Goal: Download file/media

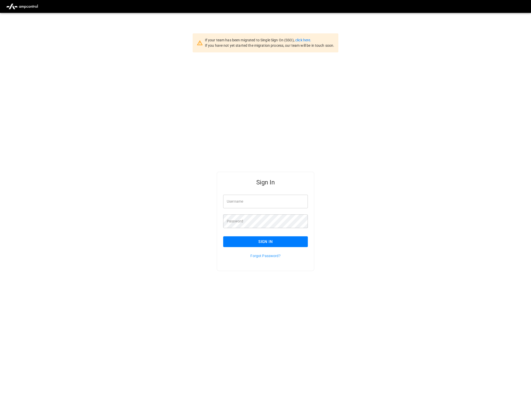
click at [239, 197] on div "Username Username" at bounding box center [265, 201] width 85 height 14
click at [305, 200] on input "Username" at bounding box center [265, 201] width 85 height 14
type input "**********"
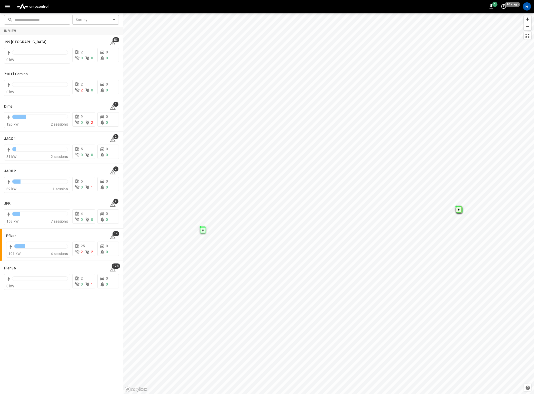
click at [7, 7] on icon "button" at bounding box center [7, 6] width 6 height 6
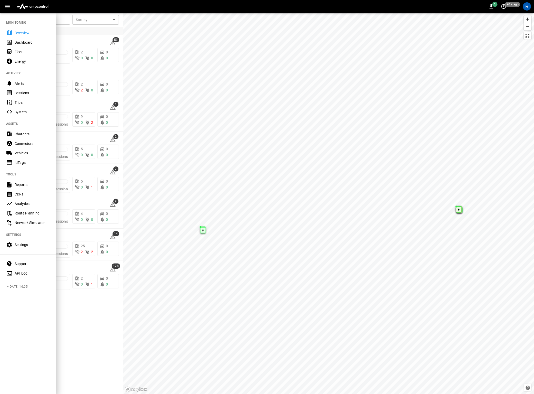
click at [18, 184] on div "Reports" at bounding box center [33, 184] width 36 height 5
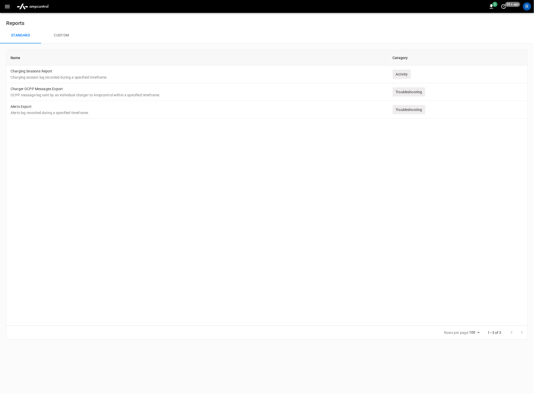
click at [64, 33] on button "Custom" at bounding box center [61, 35] width 41 height 16
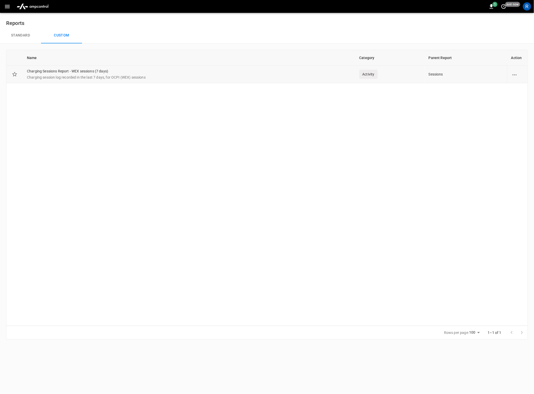
click at [198, 73] on td "Charging Sessions Report - WEX sessions (7 days) Charging session log recorded …" at bounding box center [189, 74] width 333 height 18
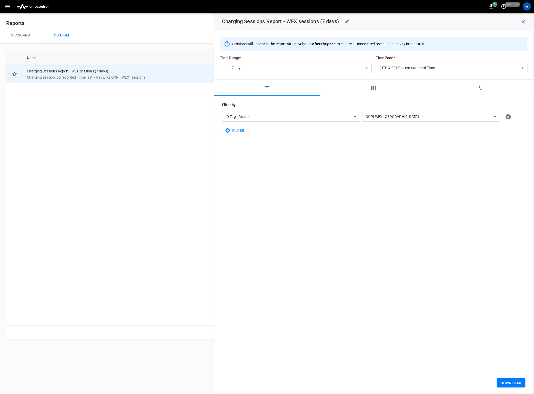
click at [136, 213] on div "Name Category Parent Report Action Charging Sessions Report - WEX sessions (7 d…" at bounding box center [267, 188] width 522 height 276
click at [517, 384] on button "Download" at bounding box center [511, 382] width 29 height 9
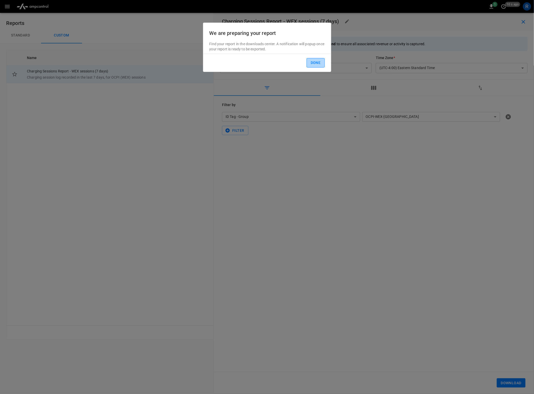
click at [318, 62] on button "Done" at bounding box center [316, 62] width 18 height 9
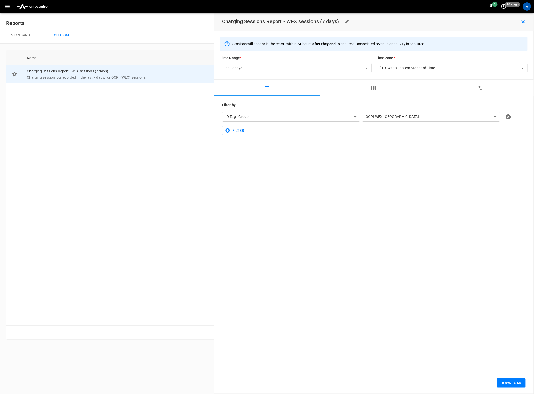
drag, startPoint x: 183, startPoint y: 192, endPoint x: 177, endPoint y: 192, distance: 6.2
click at [182, 192] on div "Name Category Parent Report Action Charging Sessions Report - WEX sessions (7 d…" at bounding box center [267, 188] width 522 height 276
click at [493, 4] on icon "button" at bounding box center [492, 6] width 6 height 6
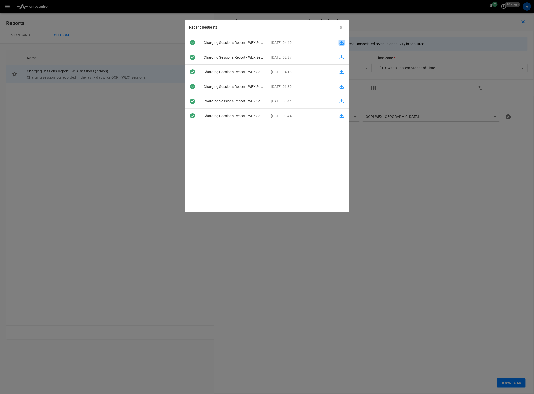
click at [341, 42] on icon "button" at bounding box center [342, 43] width 6 height 6
click at [439, 202] on div at bounding box center [267, 197] width 534 height 394
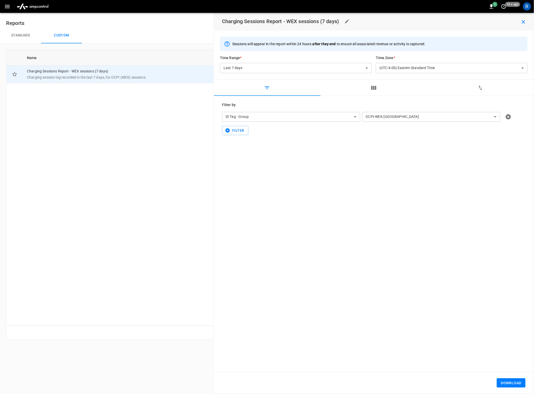
click at [524, 8] on div "R" at bounding box center [527, 6] width 8 height 8
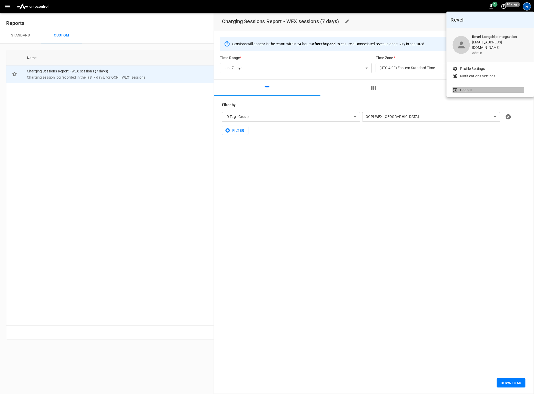
click at [482, 87] on li "Logout" at bounding box center [490, 89] width 75 height 5
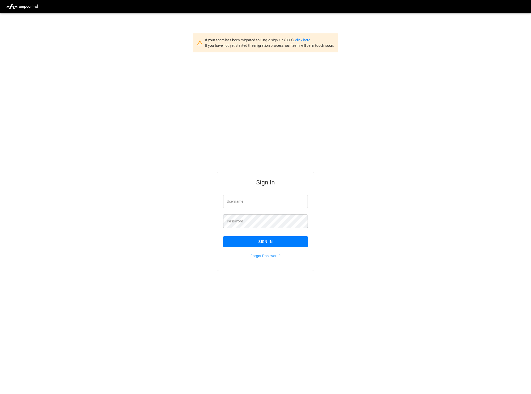
click at [122, 168] on div "Sign In Username Username Password Password Sign In Forgot Password?" at bounding box center [265, 229] width 531 height 354
